Goal: Information Seeking & Learning: Check status

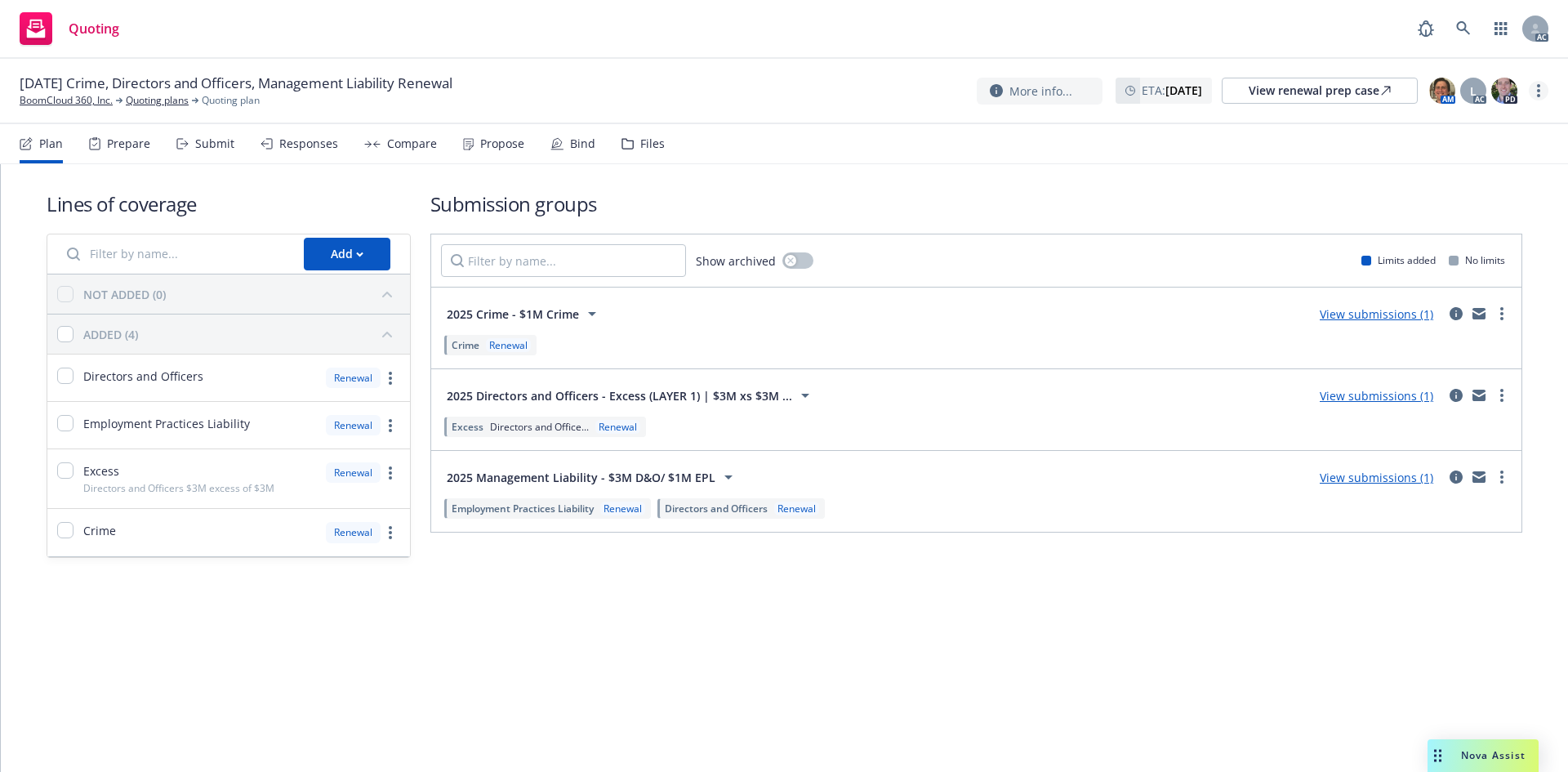
click at [1539, 92] on circle "more" at bounding box center [1539, 91] width 4 height 4
click at [1472, 125] on link "Copy logging email" at bounding box center [1456, 123] width 182 height 33
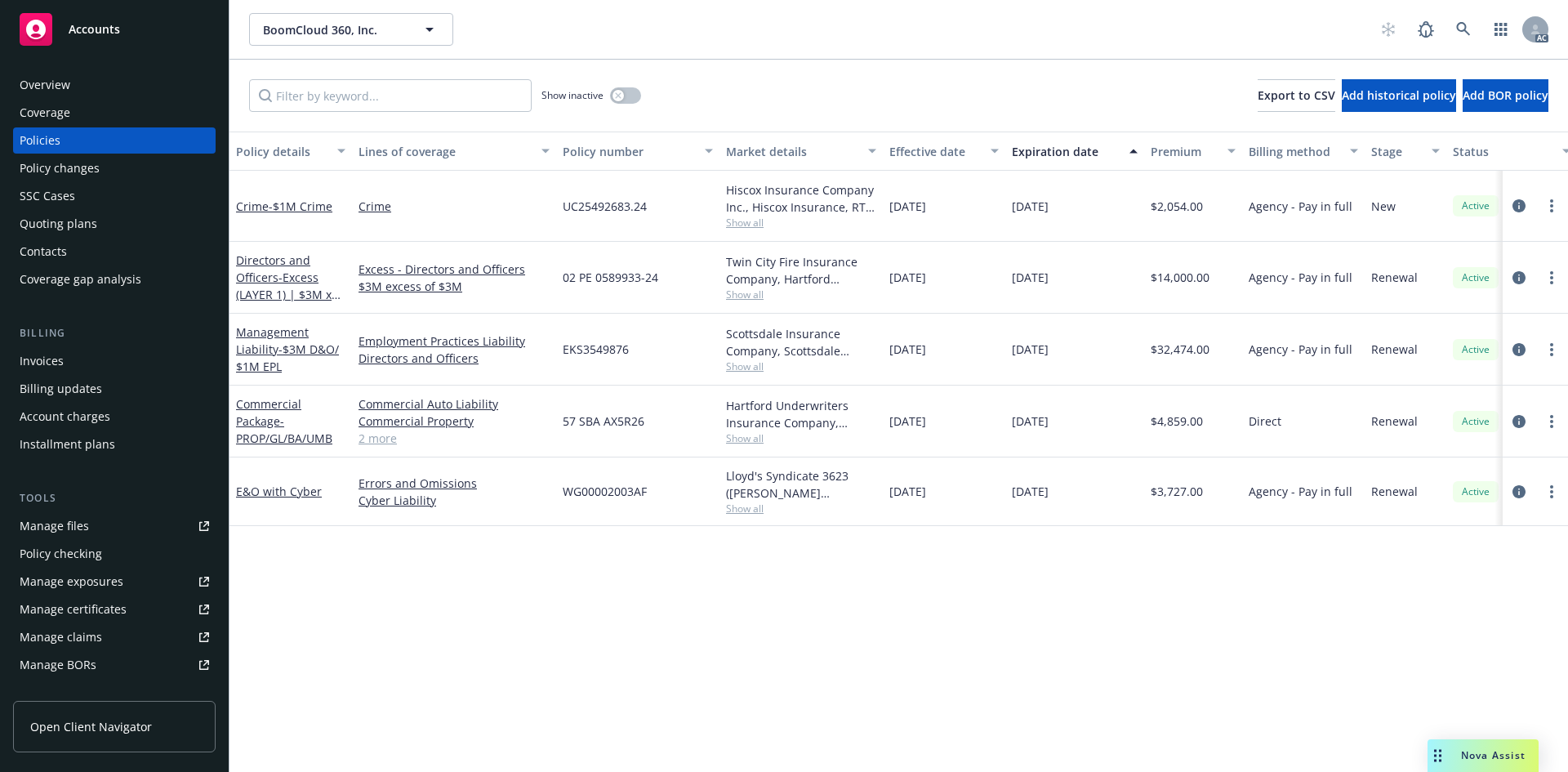
click at [750, 219] on span "Show all" at bounding box center [800, 223] width 150 height 14
click at [915, 218] on div "[DATE]" at bounding box center [944, 206] width 122 height 71
click at [762, 292] on span "Show all" at bounding box center [800, 295] width 150 height 14
click at [926, 292] on div "[DATE]" at bounding box center [944, 277] width 122 height 72
click at [752, 365] on span "Show all" at bounding box center [800, 366] width 150 height 14
